Goal: Information Seeking & Learning: Learn about a topic

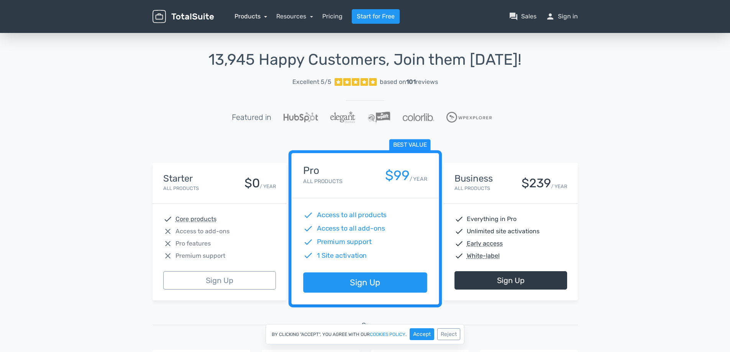
click at [265, 15] on link "Products" at bounding box center [251, 16] width 33 height 7
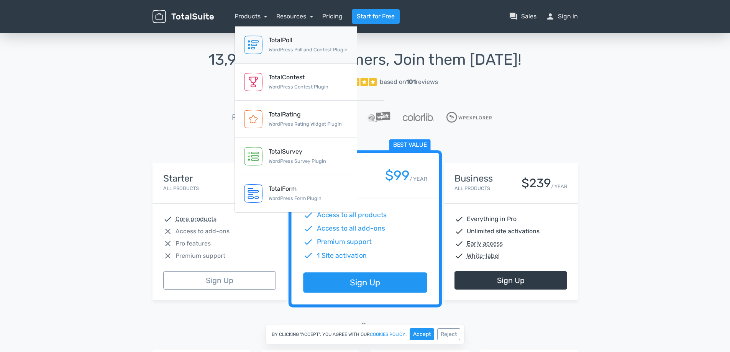
click at [314, 42] on div "TotalPoll" at bounding box center [308, 40] width 79 height 9
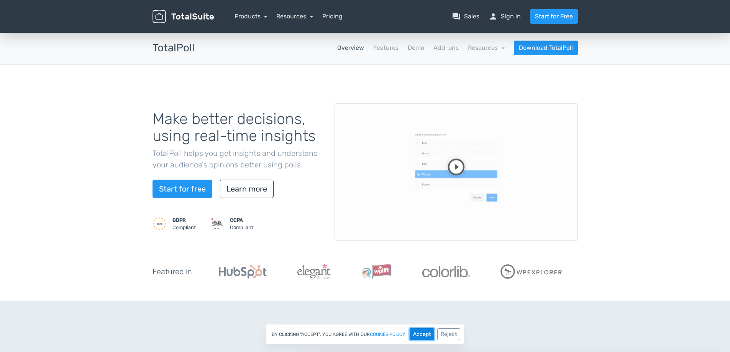
click at [414, 333] on button "Accept" at bounding box center [422, 335] width 25 height 12
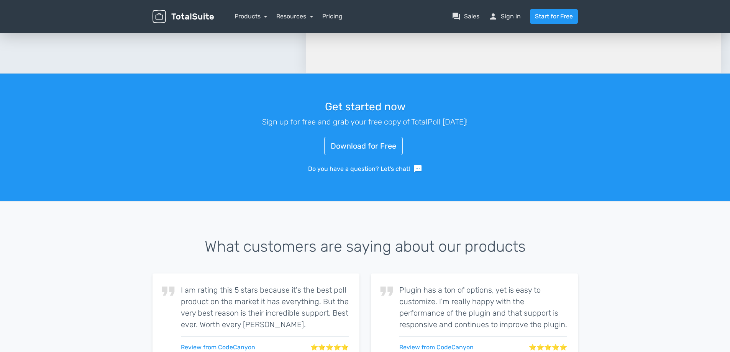
scroll to position [1186, 0]
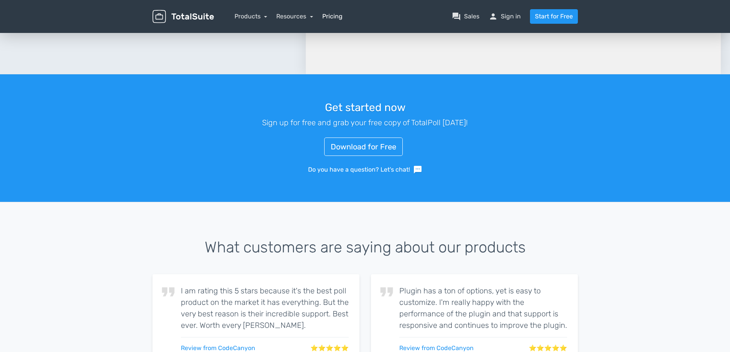
click at [339, 16] on link "Pricing" at bounding box center [332, 16] width 20 height 9
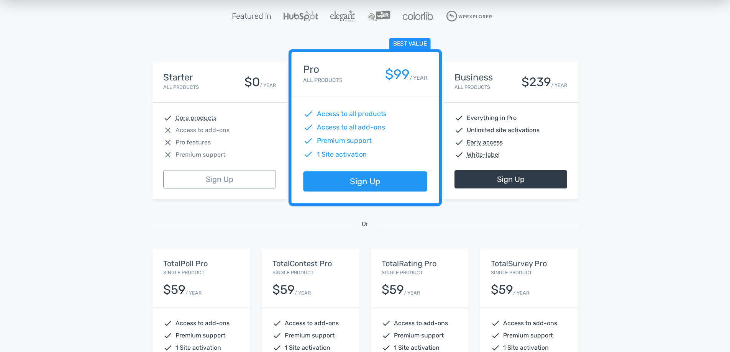
scroll to position [115, 0]
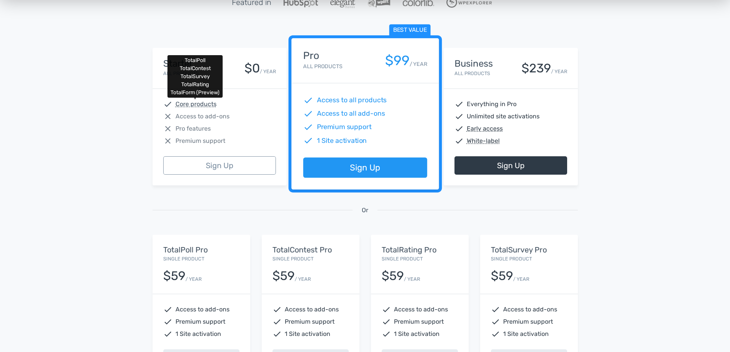
click at [196, 103] on abbr "Core products" at bounding box center [196, 104] width 41 height 9
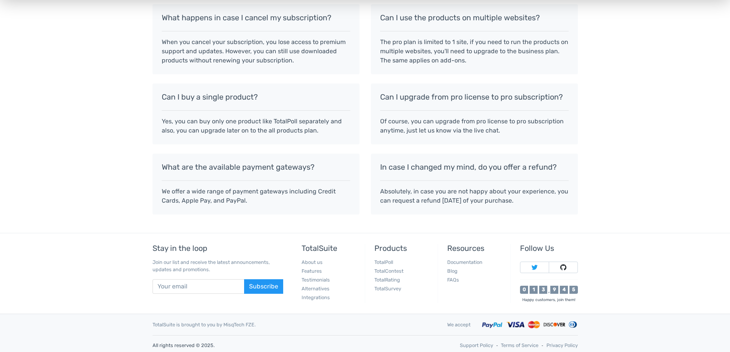
scroll to position [664, 0]
